Goal: Navigation & Orientation: Find specific page/section

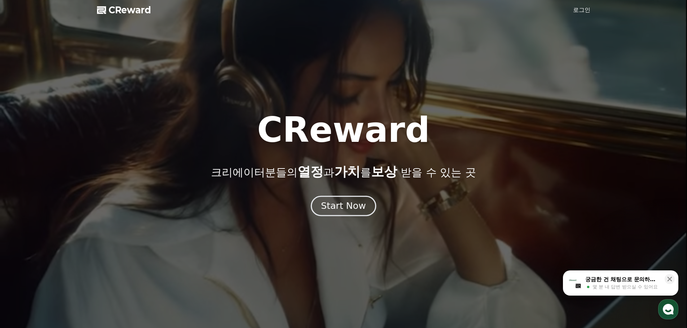
click at [344, 207] on div "Start Now" at bounding box center [343, 206] width 45 height 12
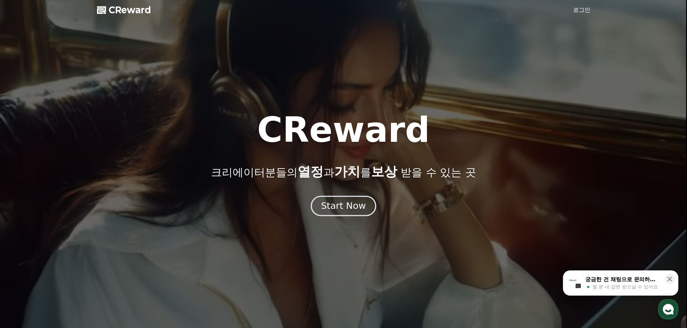
click at [346, 208] on div "Start Now" at bounding box center [343, 206] width 45 height 12
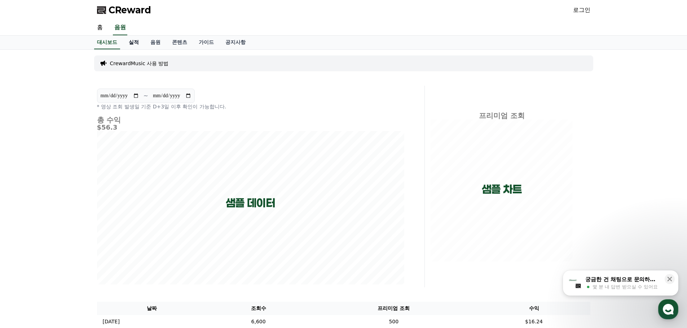
click at [130, 44] on link "실적" at bounding box center [134, 43] width 22 height 14
click at [114, 42] on link "대시보드" at bounding box center [107, 43] width 32 height 14
click at [95, 27] on link "홈" at bounding box center [99, 27] width 17 height 15
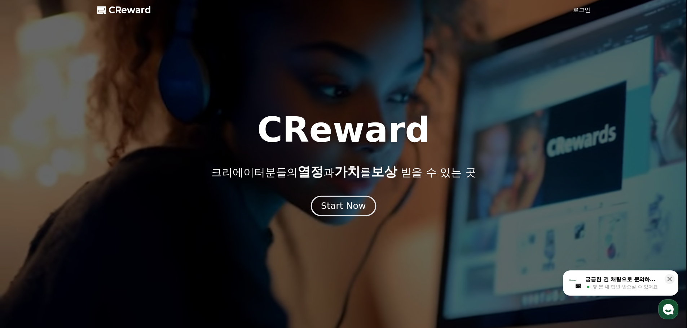
click at [342, 207] on div "Start Now" at bounding box center [343, 206] width 45 height 12
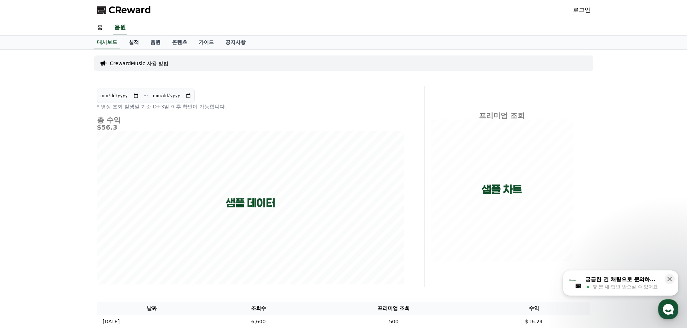
click at [136, 40] on link "실적" at bounding box center [134, 43] width 22 height 14
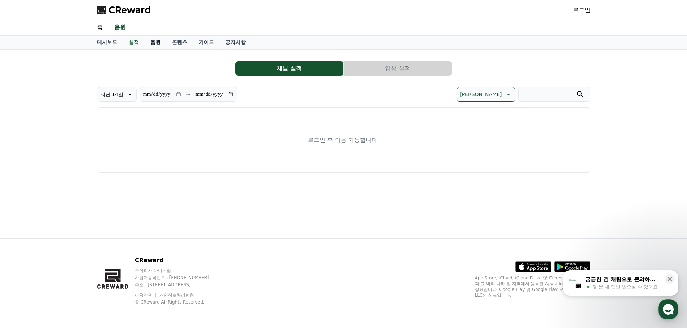
click at [156, 41] on link "음원" at bounding box center [156, 43] width 22 height 14
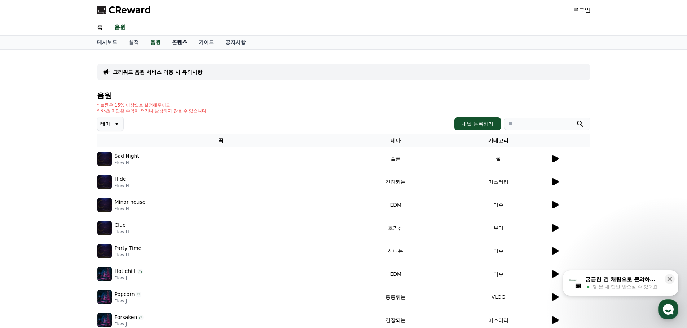
click at [176, 43] on link "콘텐츠" at bounding box center [179, 43] width 27 height 14
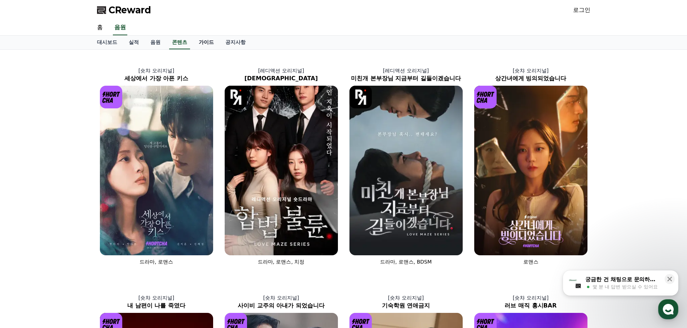
click at [207, 41] on link "가이드" at bounding box center [206, 43] width 27 height 14
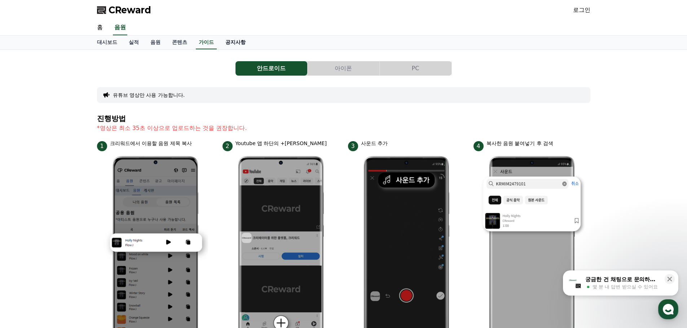
click at [240, 41] on link "공지사항" at bounding box center [236, 43] width 32 height 14
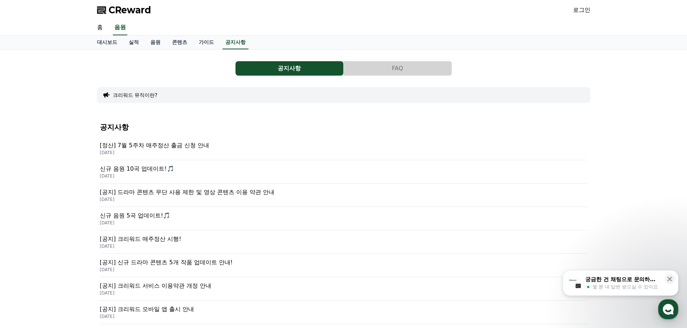
click at [102, 28] on link "홈" at bounding box center [99, 27] width 17 height 15
